Goal: Information Seeking & Learning: Learn about a topic

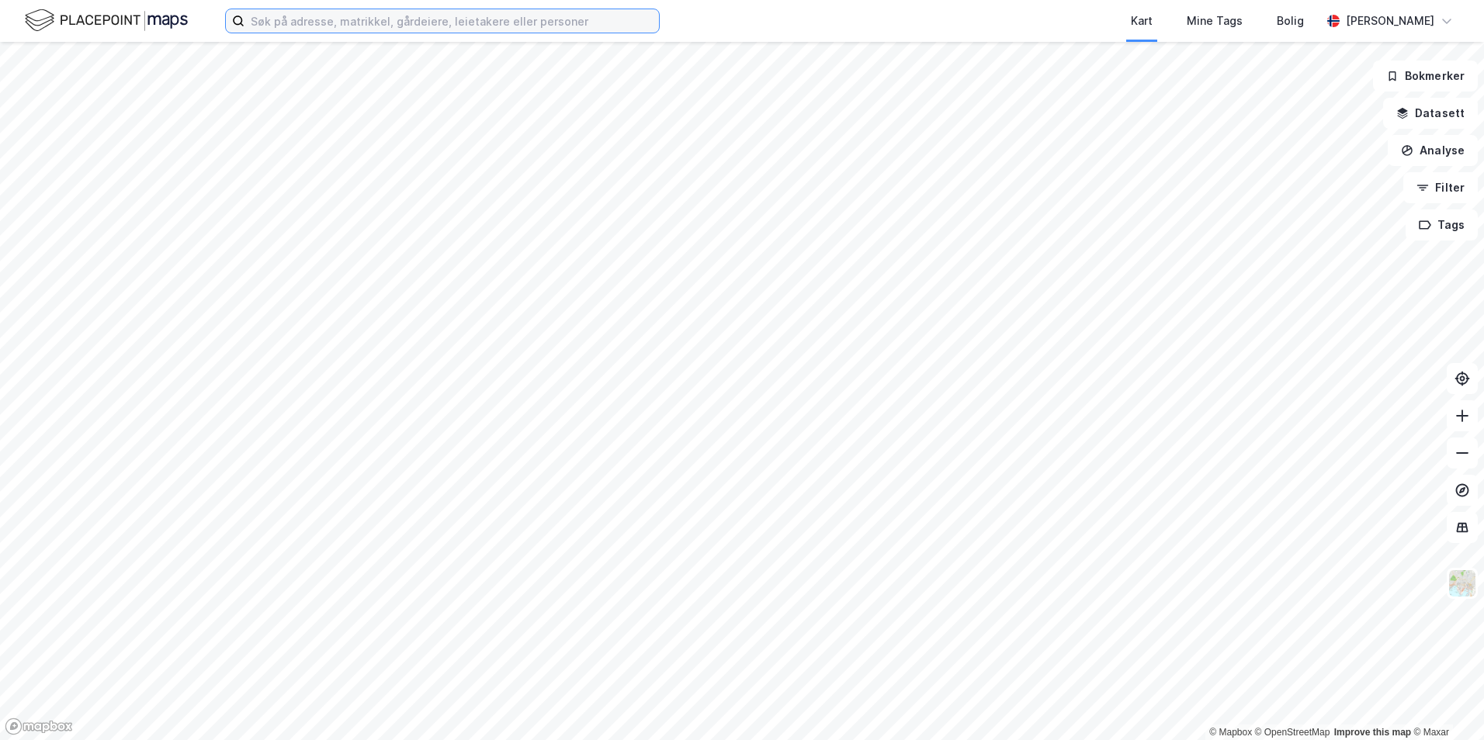
click at [524, 18] on input at bounding box center [451, 20] width 414 height 23
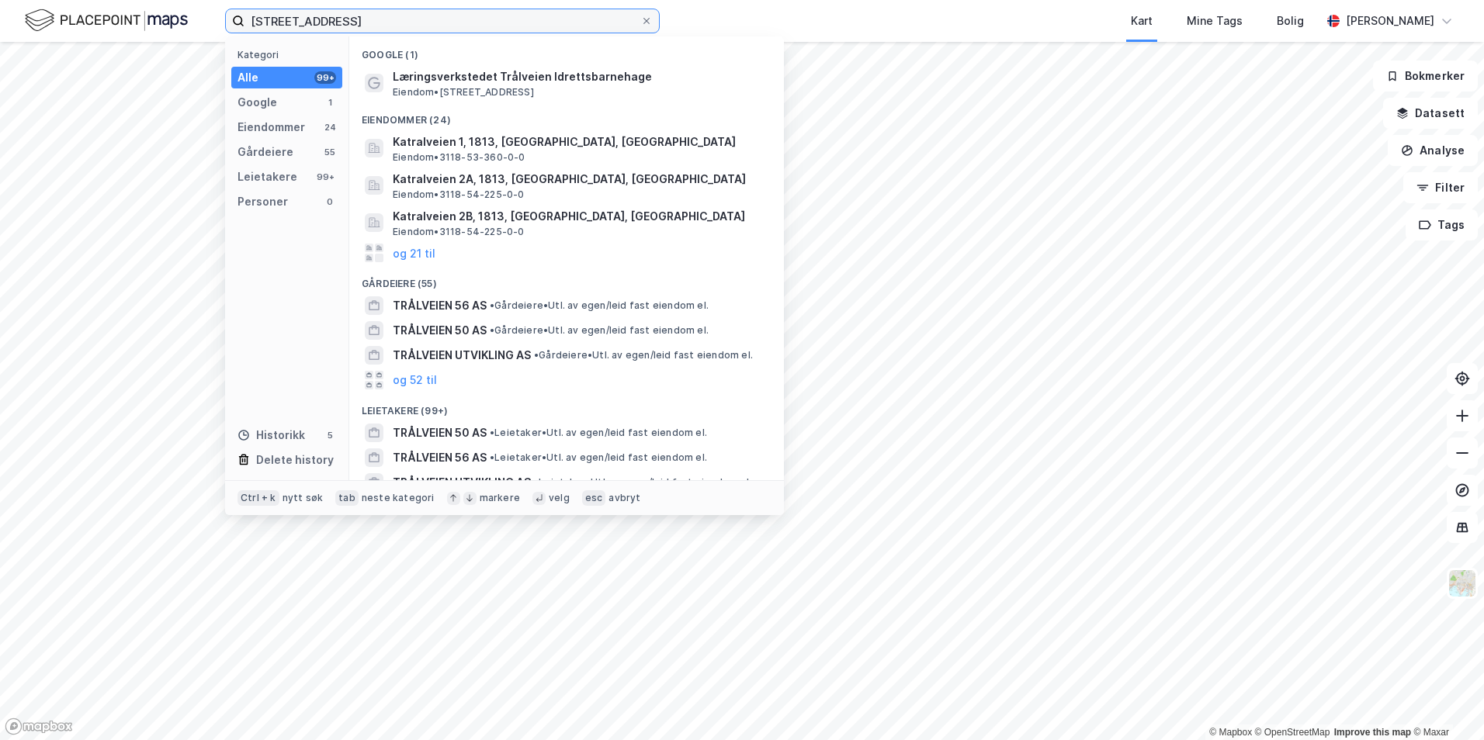
type input "[STREET_ADDRESS]"
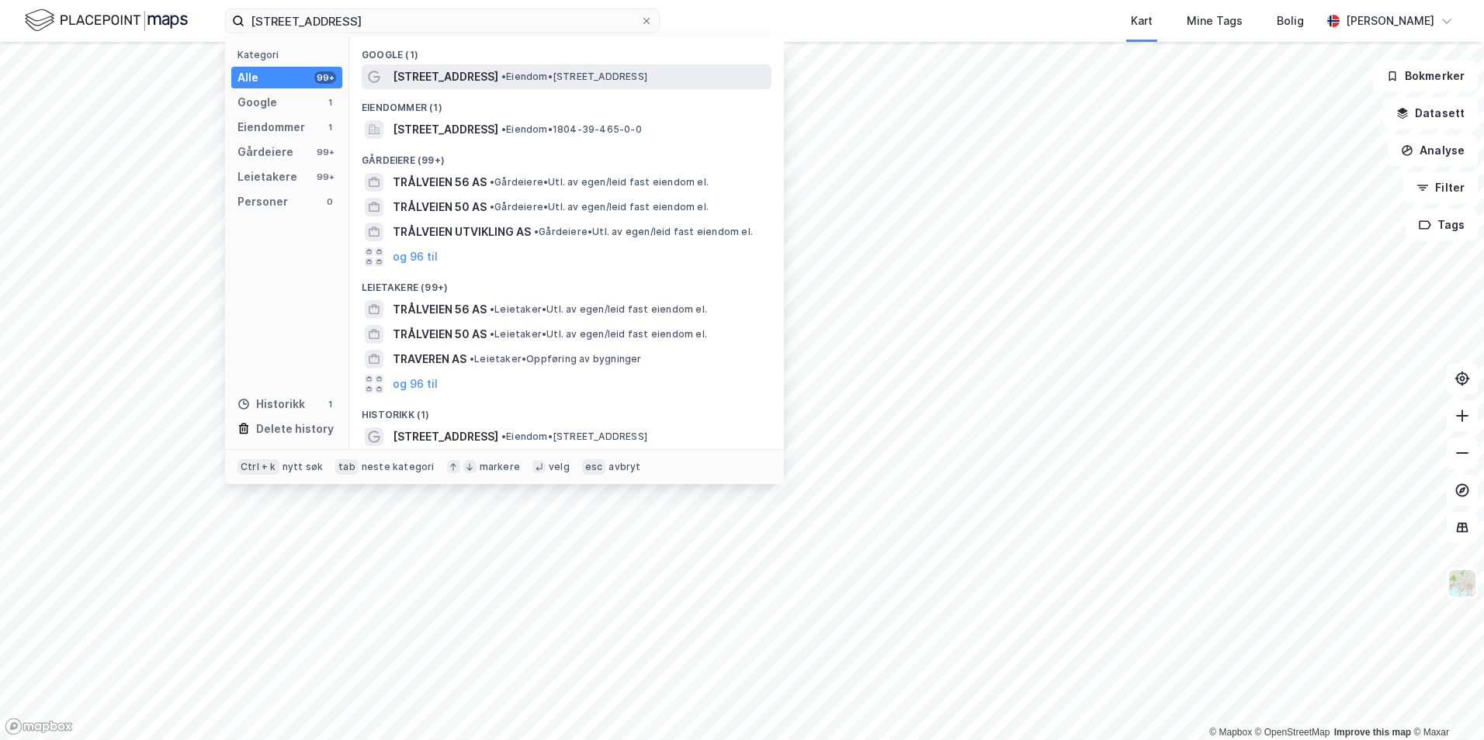
click at [501, 81] on span "• Eiendom • [STREET_ADDRESS]" at bounding box center [574, 77] width 146 height 12
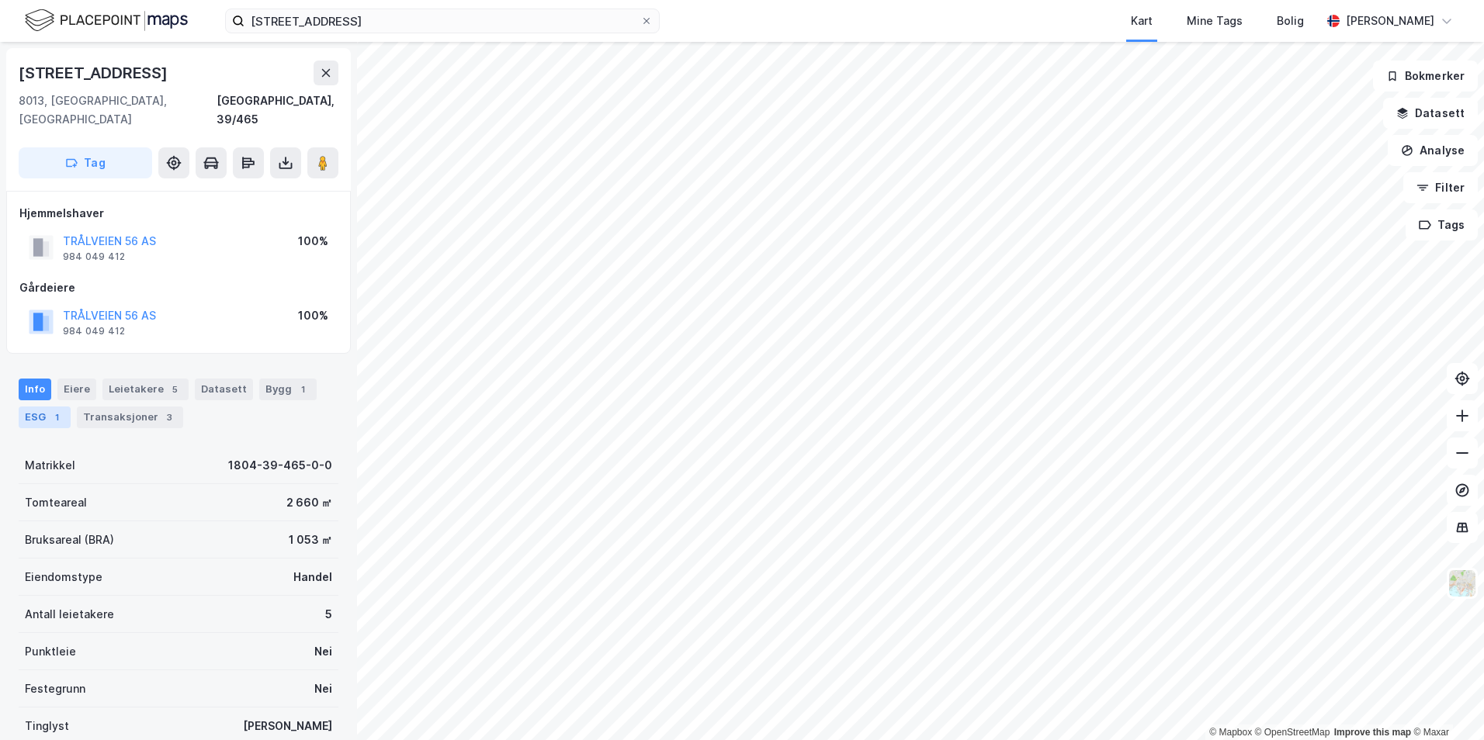
click at [39, 407] on div "ESG 1" at bounding box center [45, 418] width 52 height 22
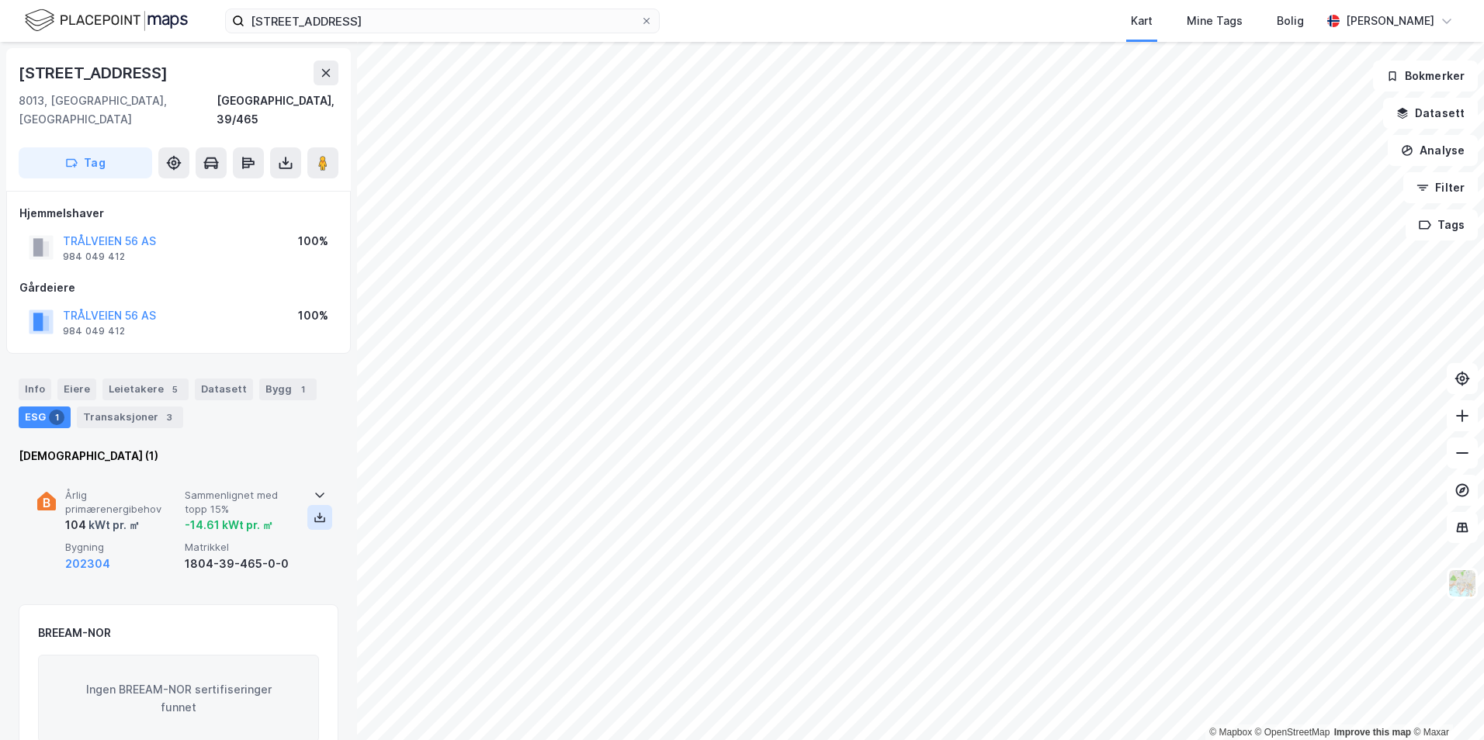
click at [313, 511] on icon at bounding box center [319, 517] width 12 height 12
click at [317, 517] on icon at bounding box center [319, 518] width 5 height 3
